Goal: Information Seeking & Learning: Check status

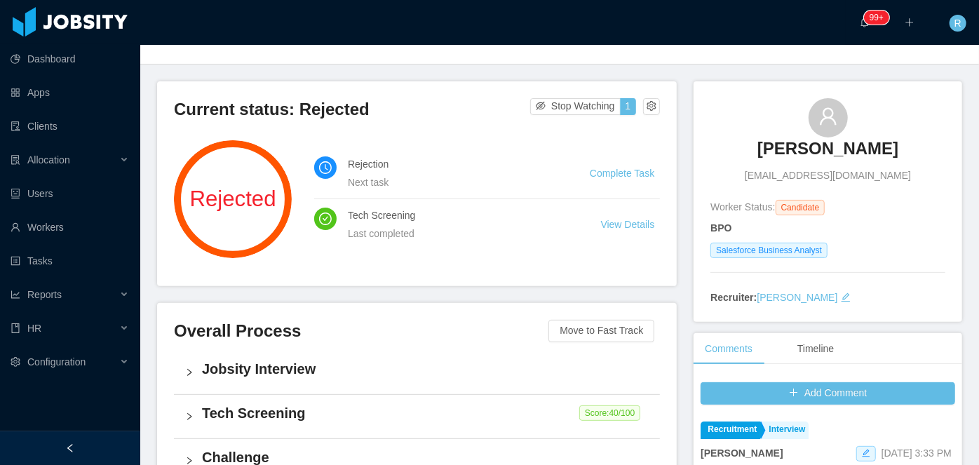
scroll to position [63, 0]
click at [807, 154] on h3 "[PERSON_NAME]" at bounding box center [828, 149] width 141 height 22
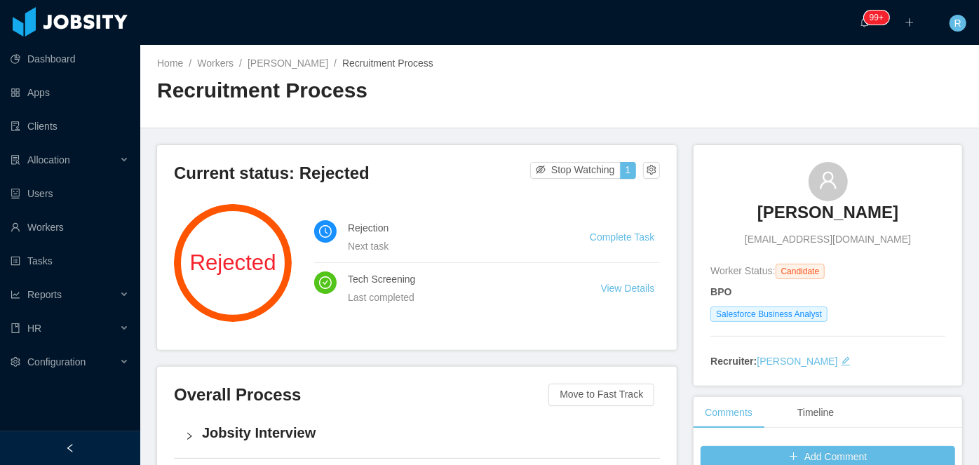
drag, startPoint x: 247, startPoint y: 167, endPoint x: 256, endPoint y: 149, distance: 20.4
click at [247, 167] on h3 "Current status: Rejected" at bounding box center [352, 173] width 356 height 22
click at [863, 210] on div "José Costa josecosta3d@gmail.com" at bounding box center [828, 204] width 235 height 85
click at [834, 213] on h3 "José Costa" at bounding box center [828, 212] width 141 height 22
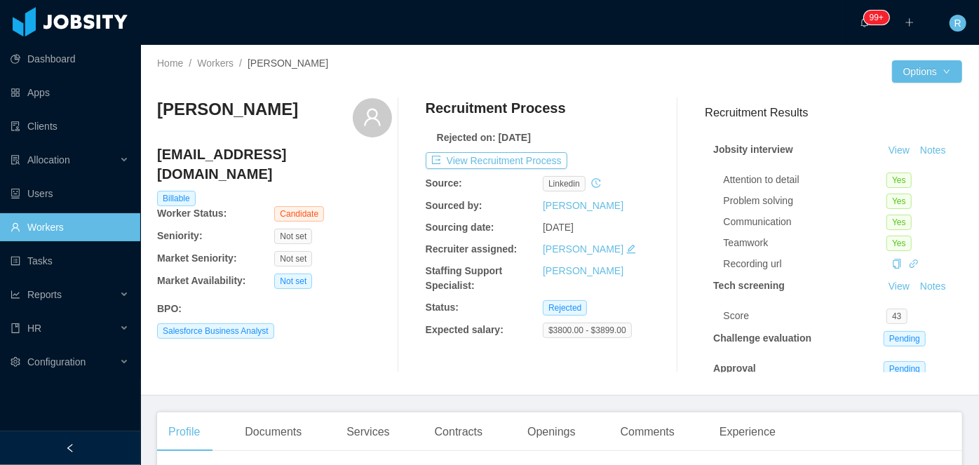
scroll to position [13, 0]
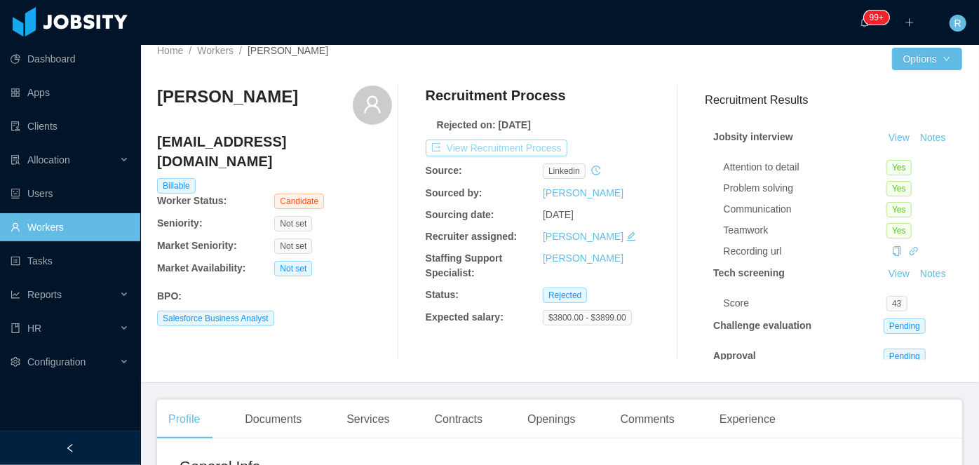
click at [483, 149] on button "View Recruitment Process" at bounding box center [497, 148] width 142 height 17
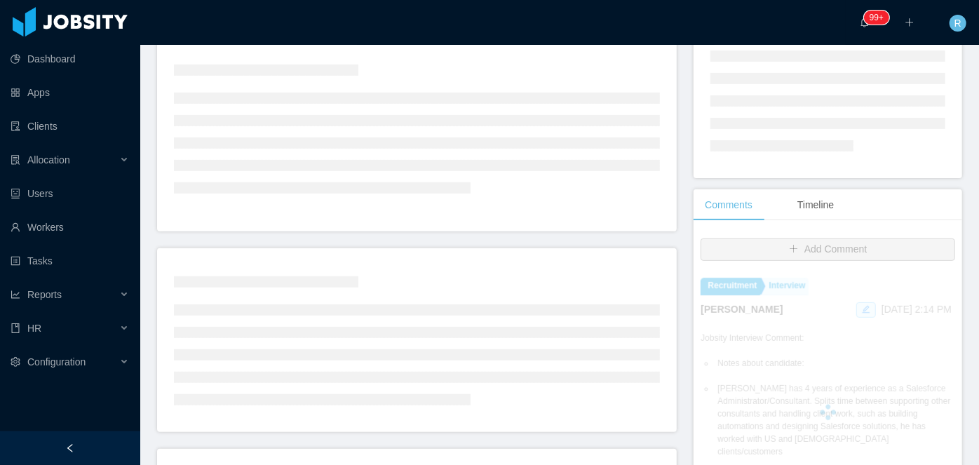
scroll to position [155, 0]
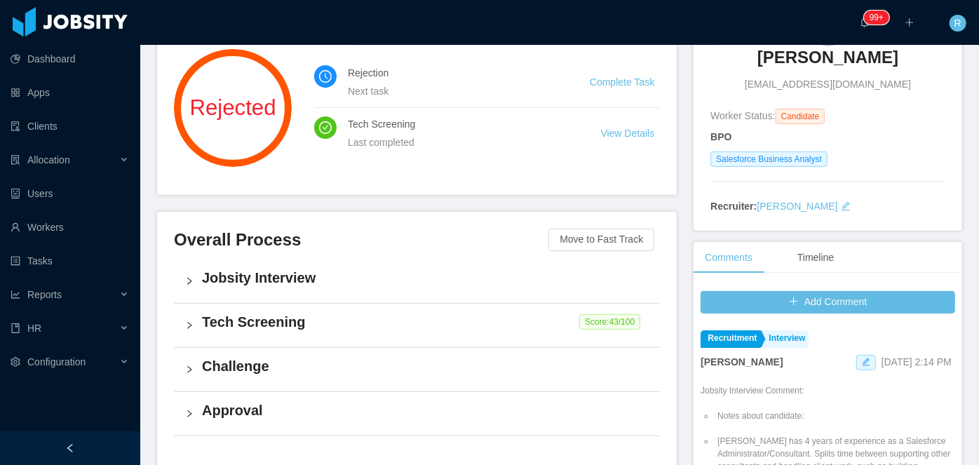
click at [188, 327] on icon "icon: right" at bounding box center [189, 325] width 4 height 7
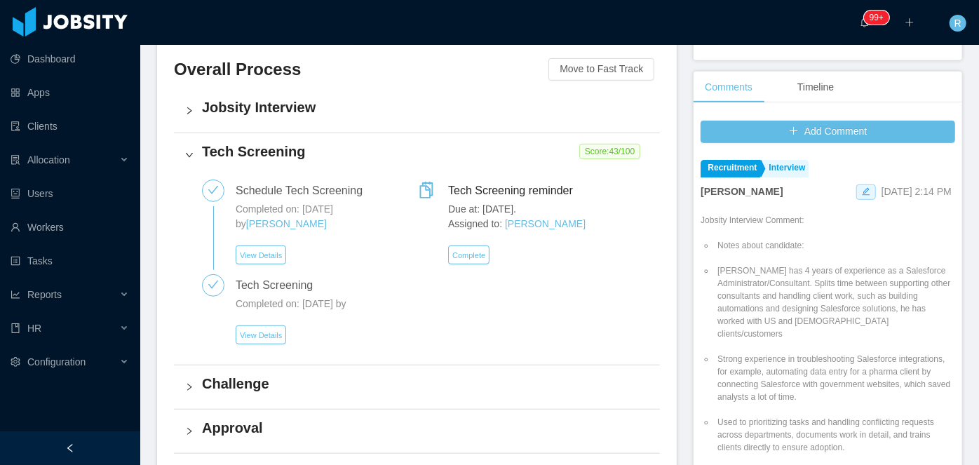
scroll to position [328, 0]
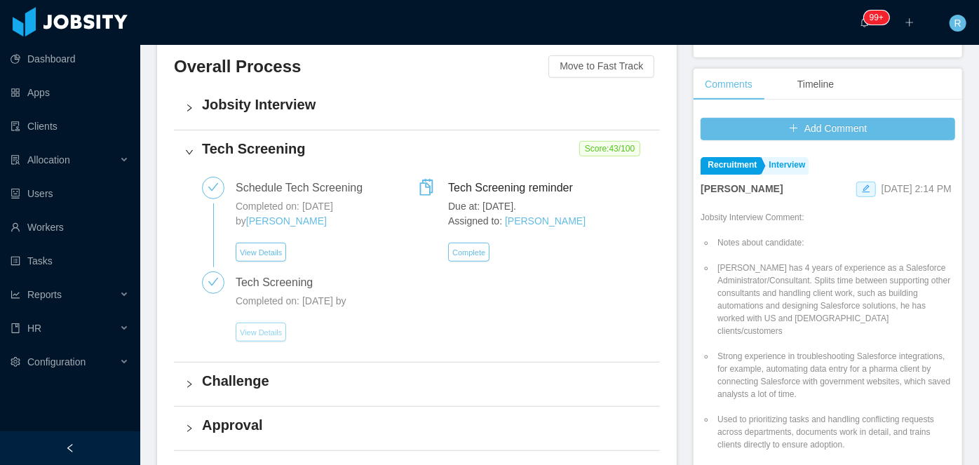
click at [262, 332] on button "View Details" at bounding box center [261, 332] width 51 height 19
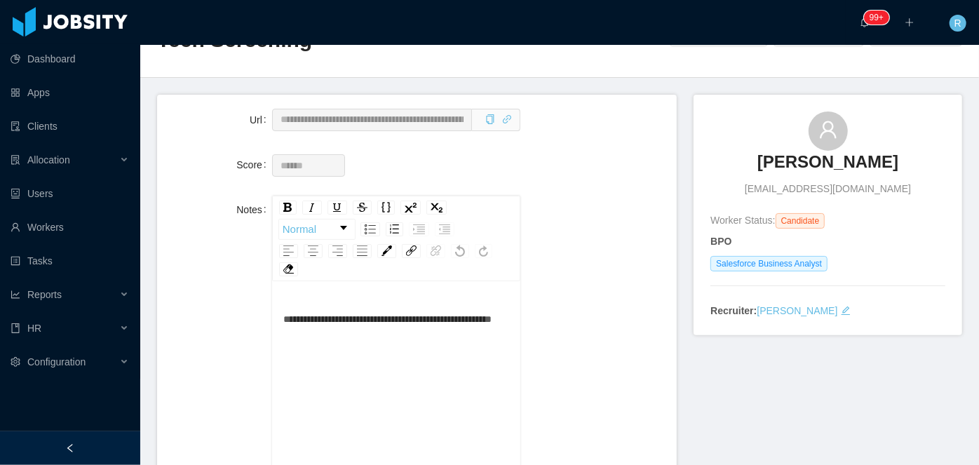
scroll to position [51, 0]
click at [502, 118] on icon "icon: link" at bounding box center [507, 119] width 10 height 10
click at [505, 121] on icon "icon: link" at bounding box center [507, 119] width 10 height 10
click at [502, 118] on icon "icon: link" at bounding box center [507, 119] width 10 height 10
